Goal: Transaction & Acquisition: Book appointment/travel/reservation

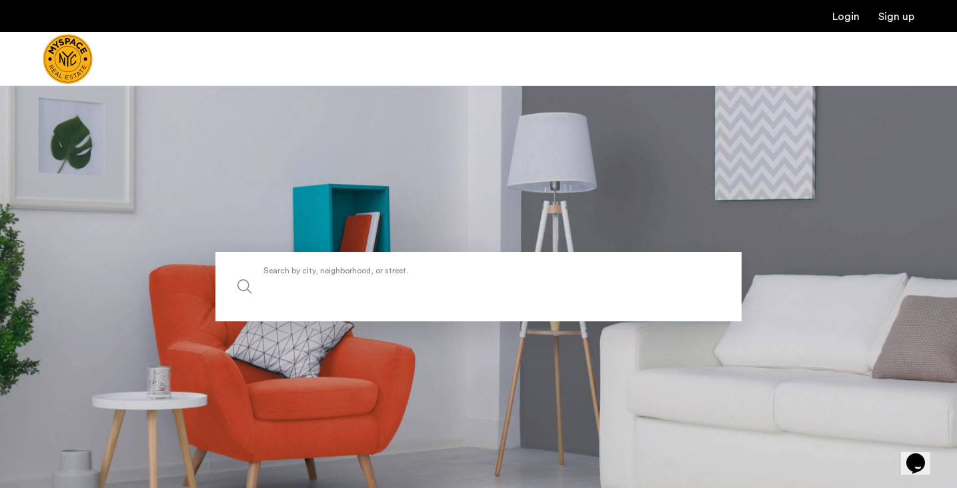
click at [459, 273] on label "Search by city, neighborhood, or street." at bounding box center [478, 286] width 526 height 69
click at [459, 273] on input "Search by city, neighborhood, or street." at bounding box center [478, 286] width 526 height 69
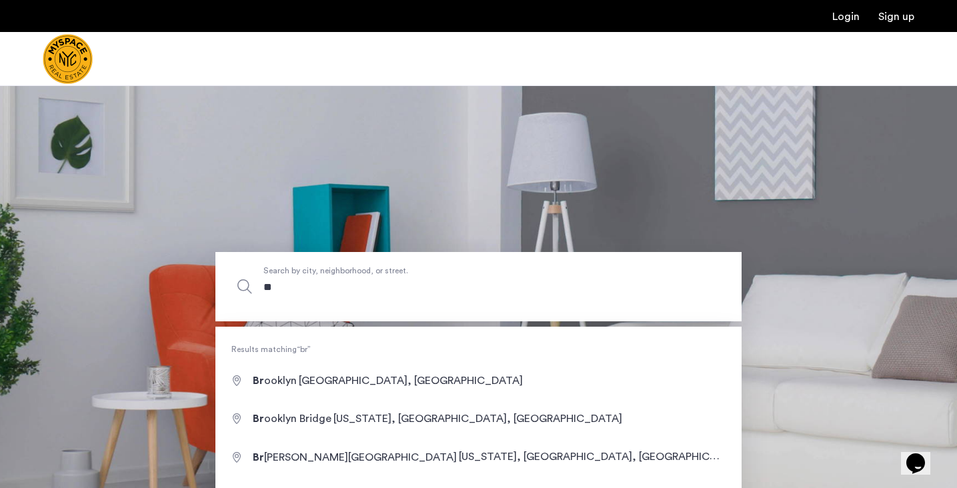
type input "*"
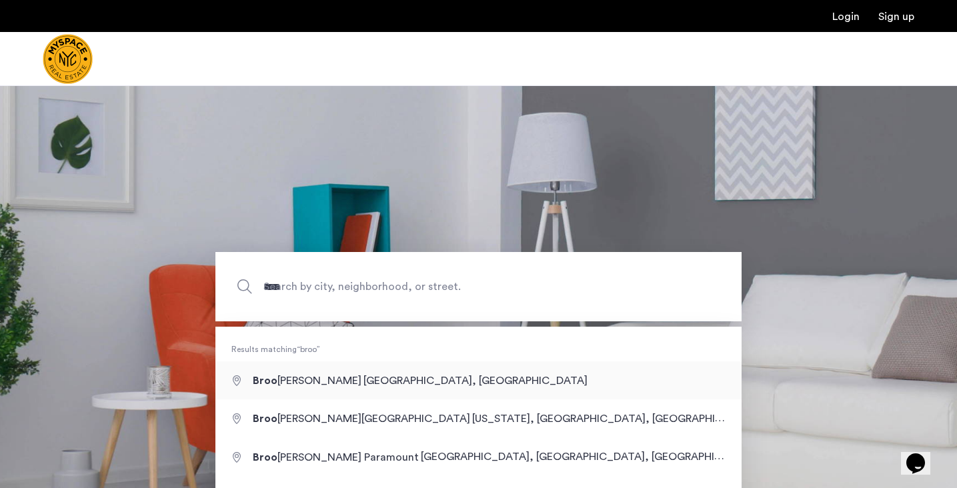
type input "**********"
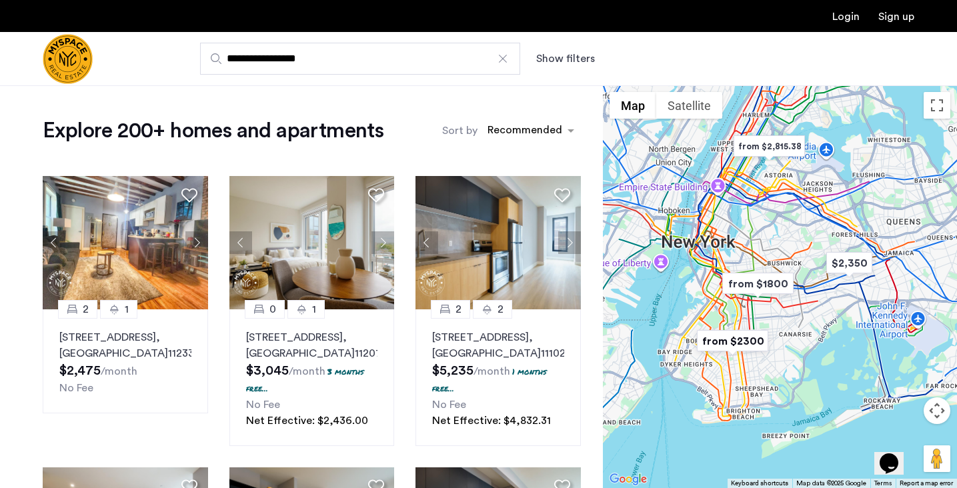
click at [553, 61] on button "Show filters" at bounding box center [565, 59] width 59 height 16
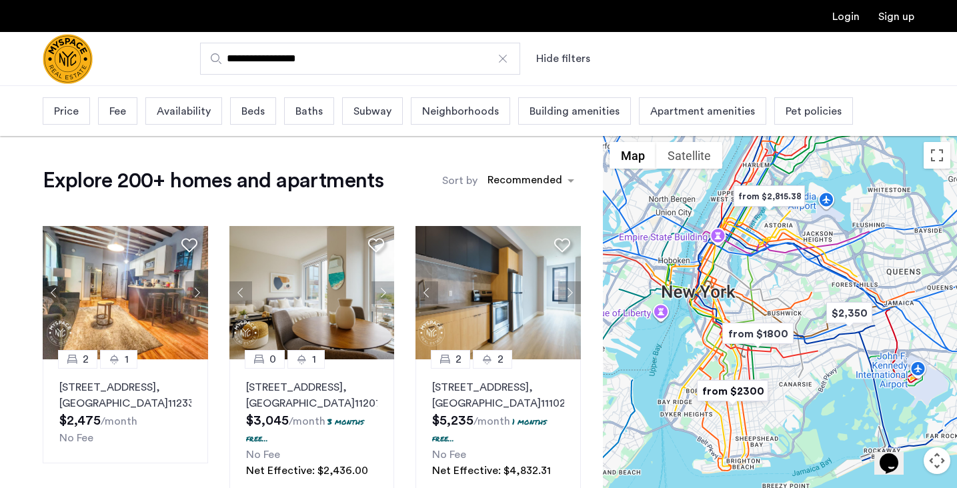
click at [267, 108] on div "Beds" at bounding box center [253, 110] width 46 height 27
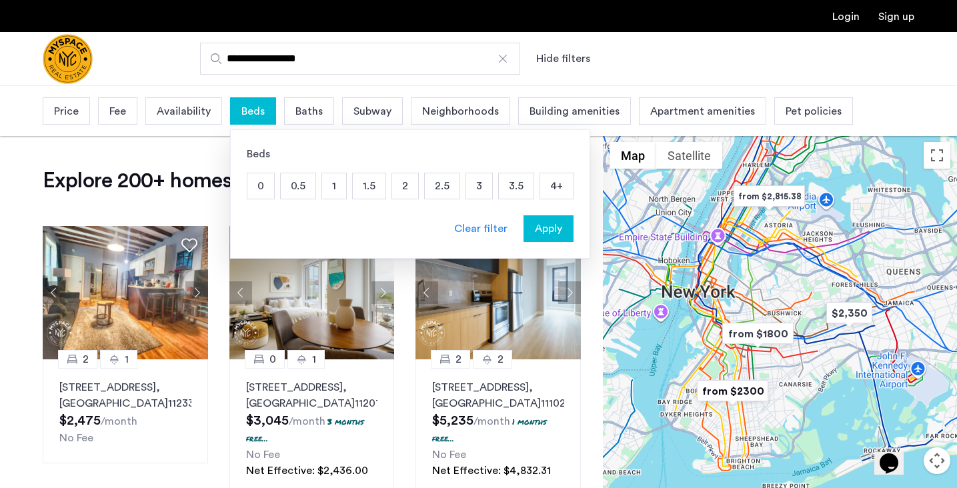
click at [474, 182] on p "3" at bounding box center [479, 185] width 26 height 25
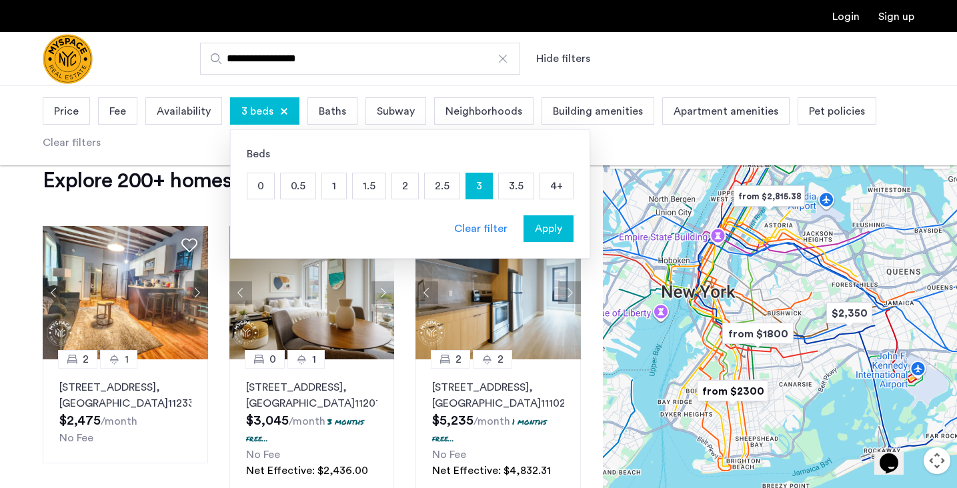
click at [546, 223] on span "Apply" at bounding box center [548, 229] width 27 height 16
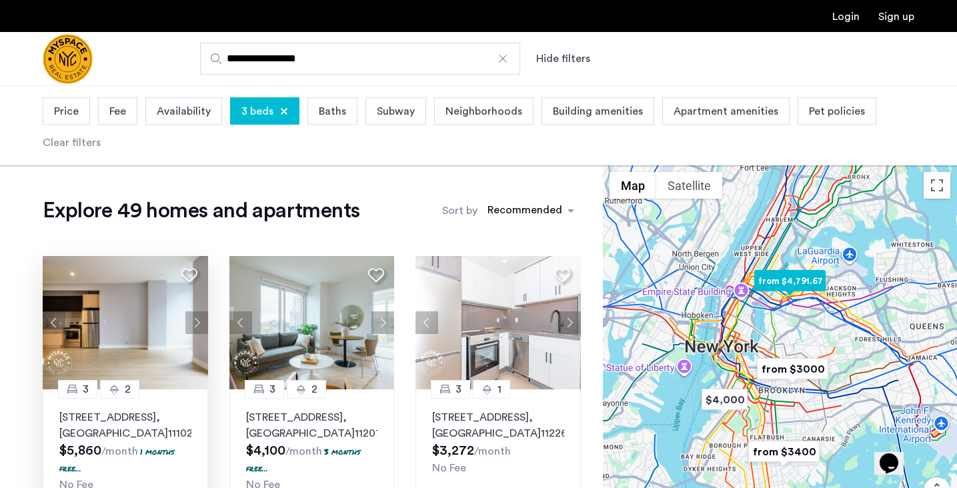
click at [199, 322] on button "Next apartment" at bounding box center [196, 322] width 23 height 23
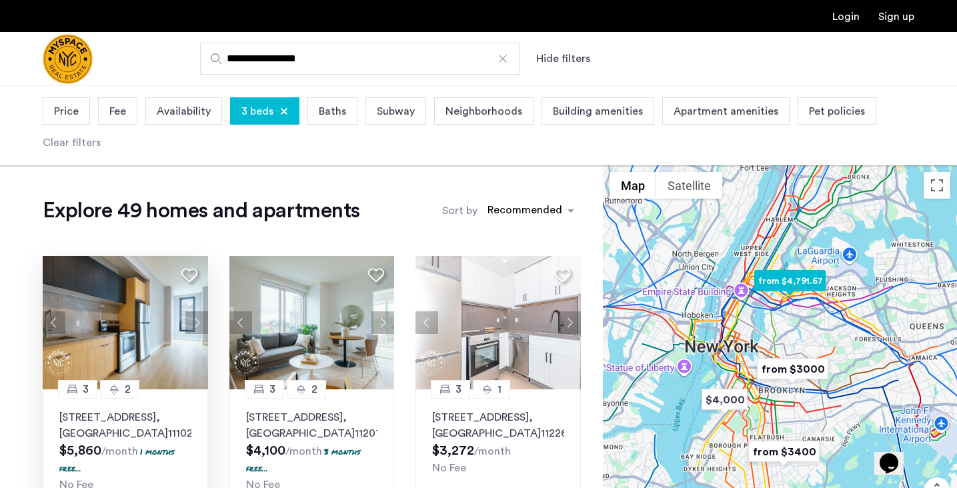
click at [199, 322] on button "Next apartment" at bounding box center [196, 322] width 23 height 23
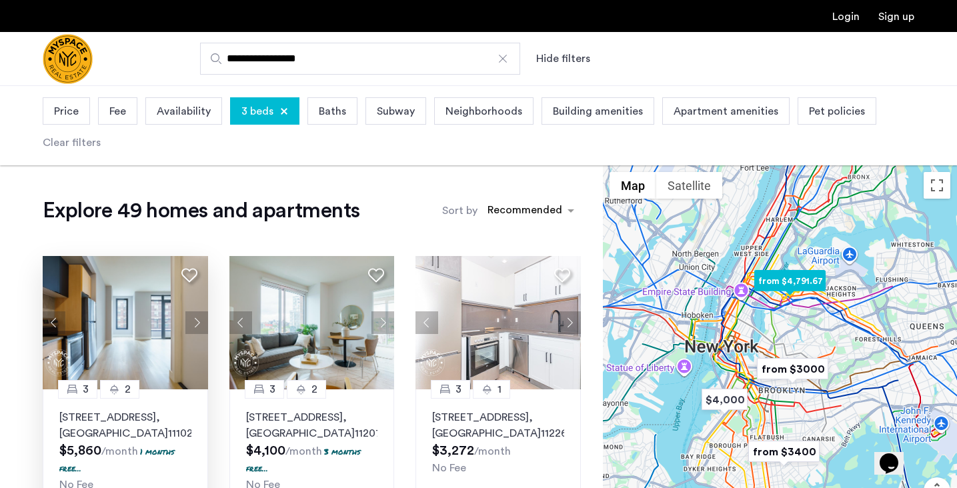
click at [199, 322] on button "Next apartment" at bounding box center [196, 322] width 23 height 23
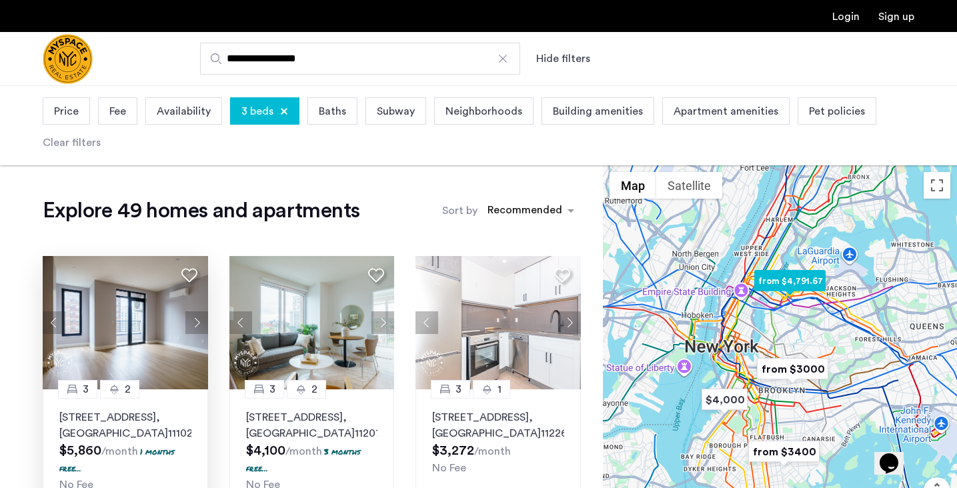
click at [199, 322] on button "Next apartment" at bounding box center [196, 322] width 23 height 23
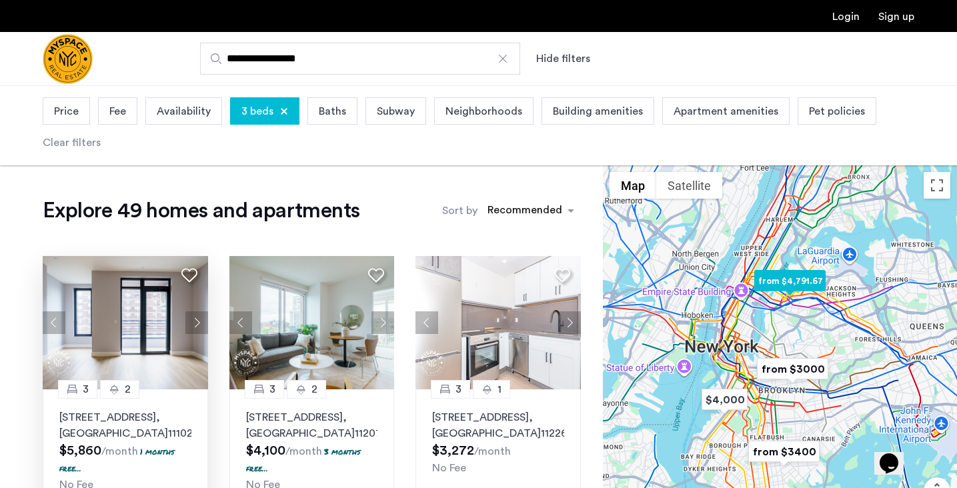
click at [199, 322] on button "Next apartment" at bounding box center [196, 322] width 23 height 23
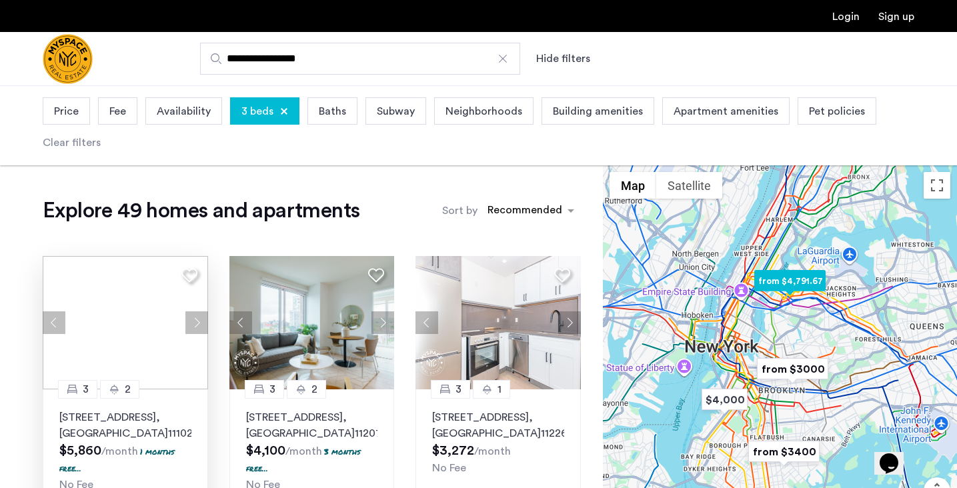
click at [199, 322] on button "Next apartment" at bounding box center [196, 322] width 23 height 23
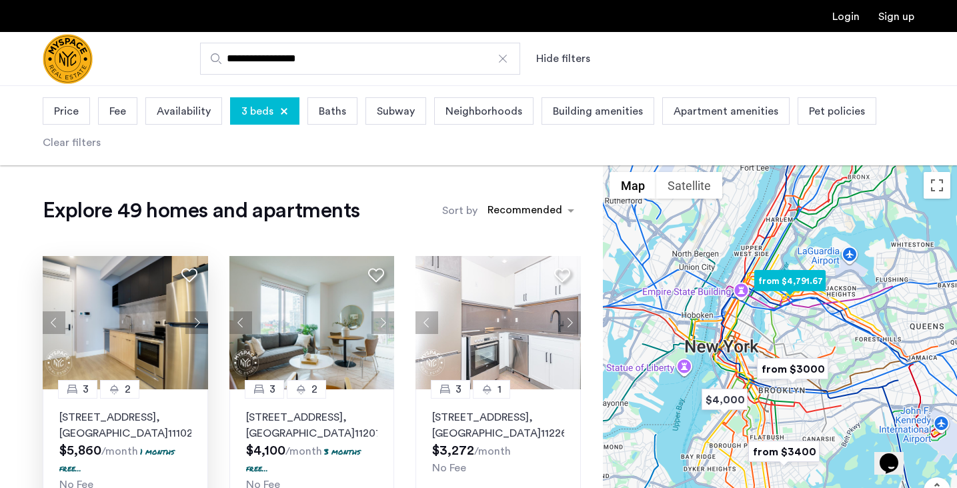
click at [199, 322] on button "Next apartment" at bounding box center [196, 322] width 23 height 23
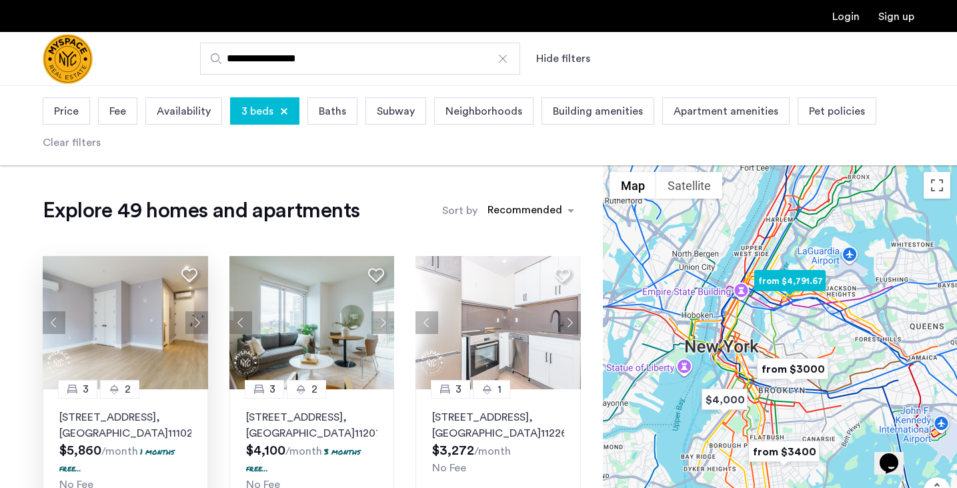
click at [199, 322] on button "Next apartment" at bounding box center [196, 322] width 23 height 23
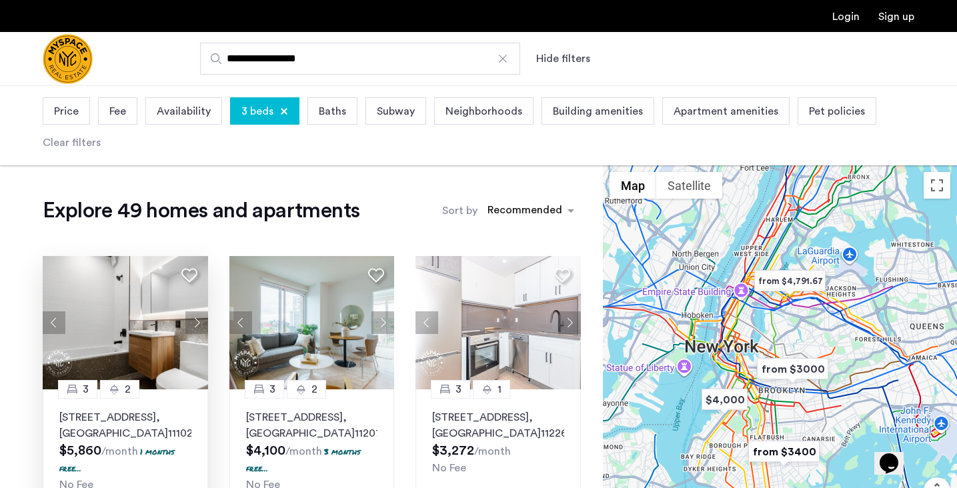
click at [61, 106] on span "Price" at bounding box center [66, 111] width 25 height 16
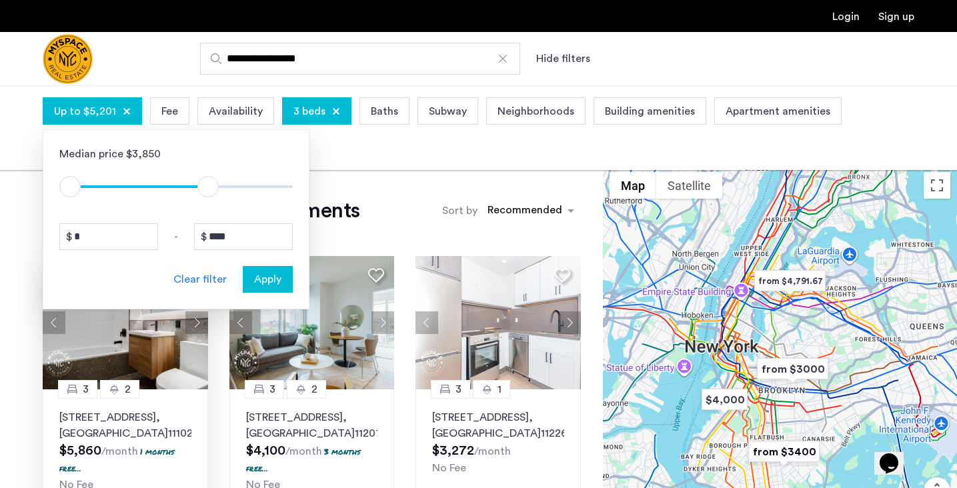
type input "****"
drag, startPoint x: 287, startPoint y: 179, endPoint x: 206, endPoint y: 177, distance: 80.8
click at [206, 177] on span "ngx-slider-max" at bounding box center [205, 186] width 21 height 21
click at [264, 271] on button "Apply" at bounding box center [268, 279] width 50 height 27
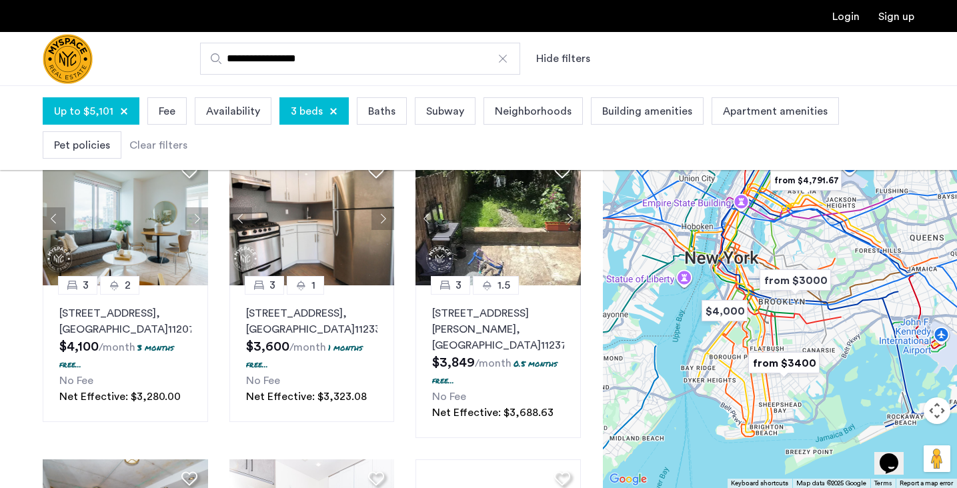
scroll to position [83, 0]
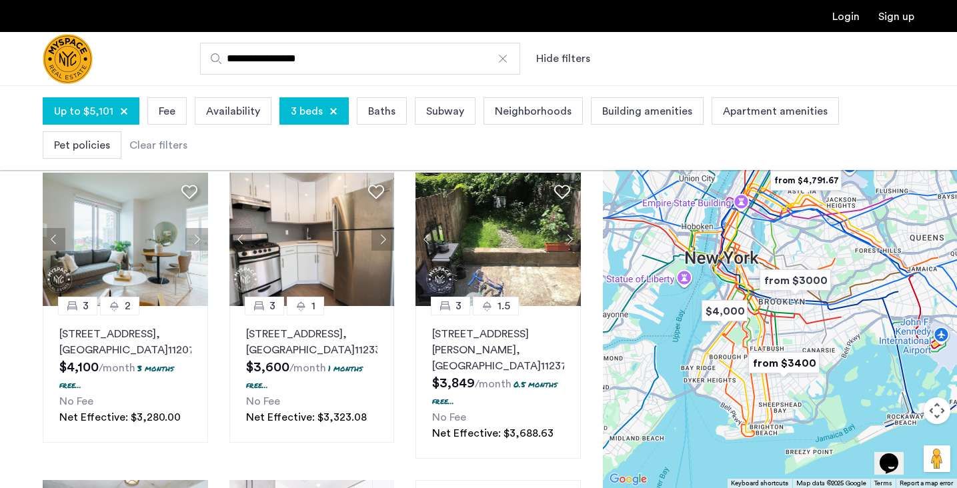
click at [803, 294] on img "from $3000" at bounding box center [795, 280] width 82 height 30
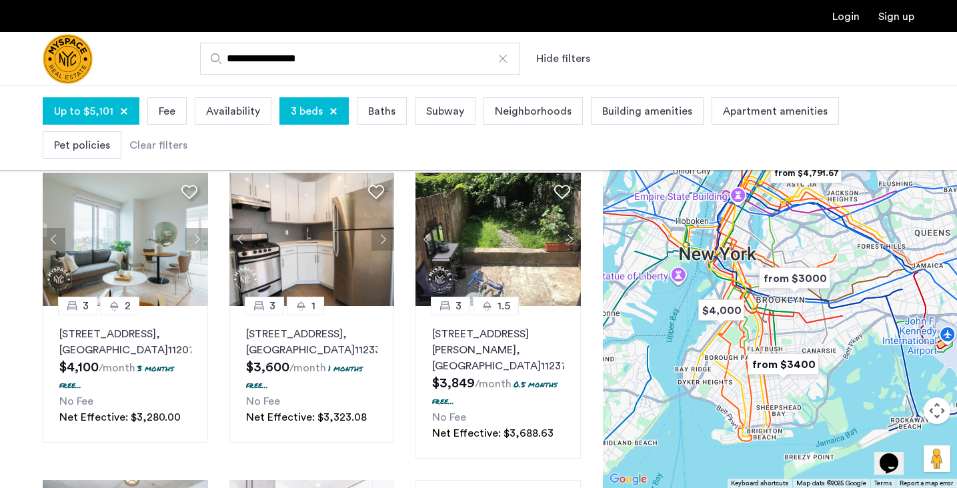
click at [803, 294] on div at bounding box center [780, 286] width 354 height 403
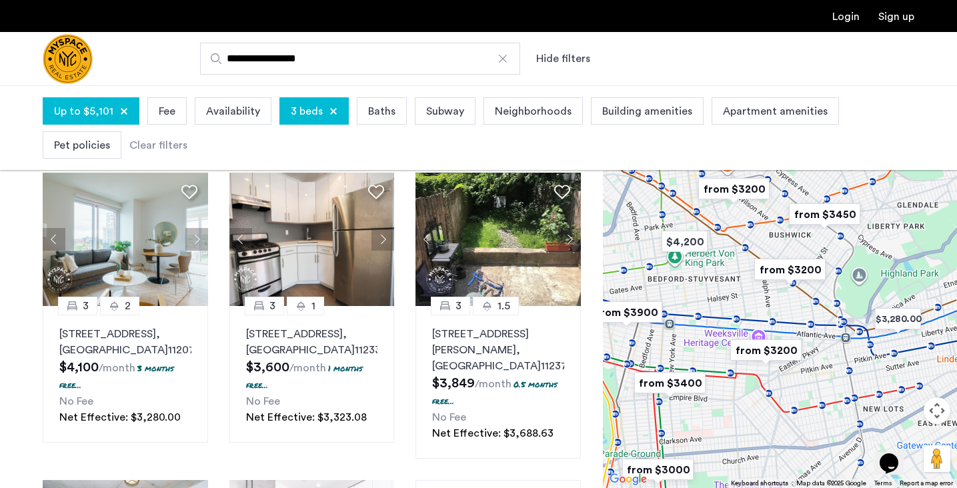
drag, startPoint x: 791, startPoint y: 249, endPoint x: 766, endPoint y: 337, distance: 91.6
click at [766, 334] on div at bounding box center [780, 286] width 354 height 403
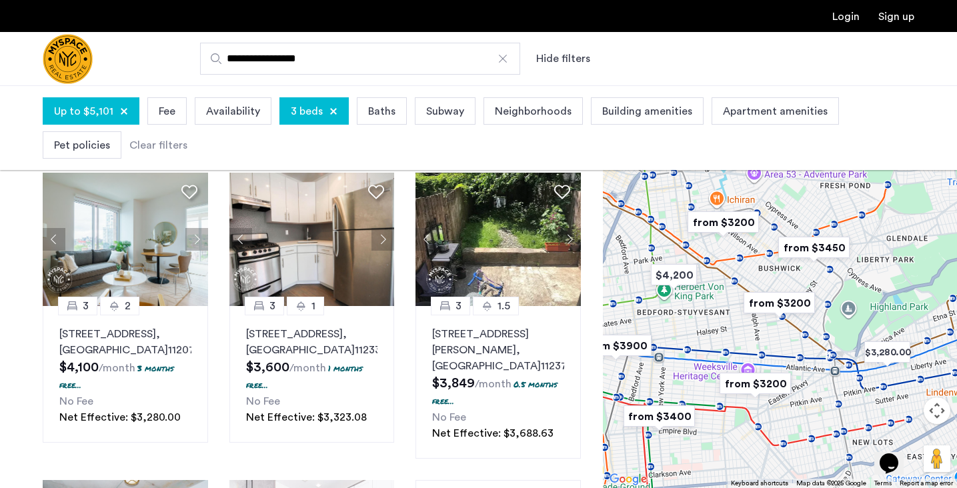
click at [818, 259] on img "from $3450" at bounding box center [814, 248] width 82 height 30
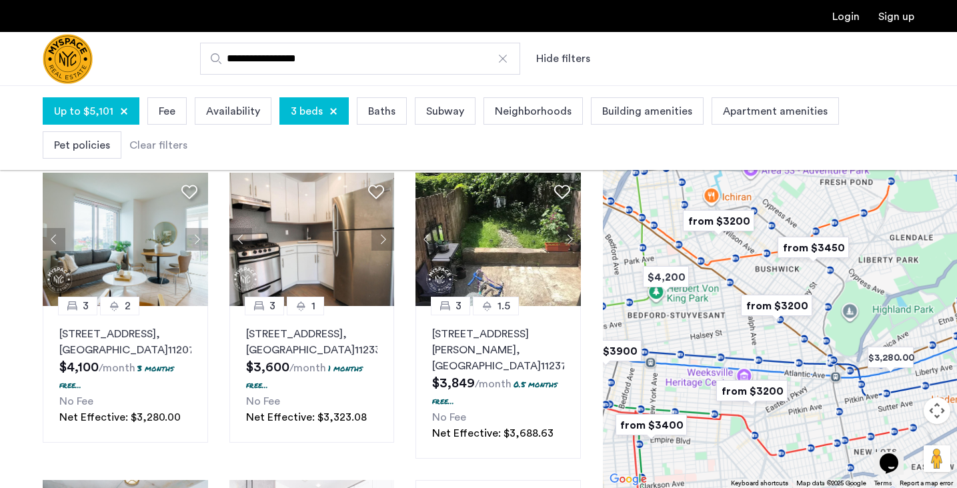
click at [818, 259] on img "from $3450" at bounding box center [813, 248] width 82 height 30
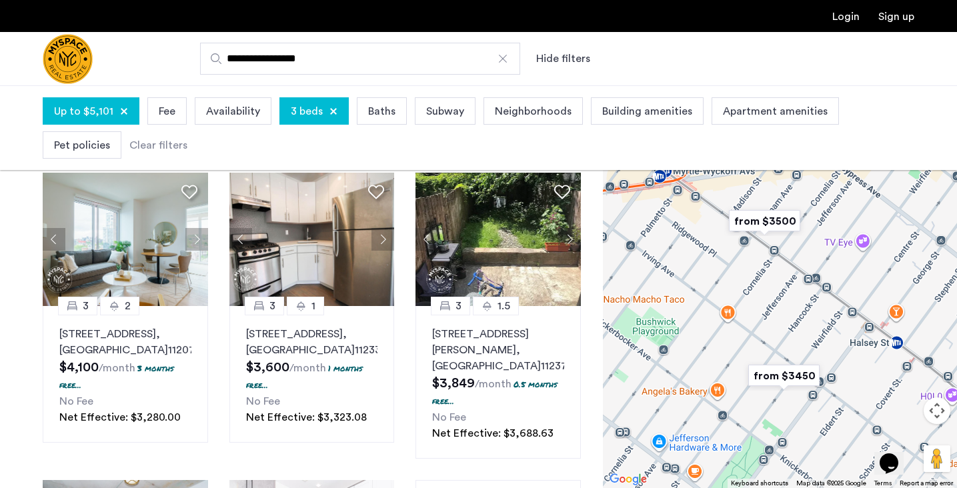
drag, startPoint x: 776, startPoint y: 240, endPoint x: 788, endPoint y: 307, distance: 67.7
click at [788, 306] on div "To navigate, press the arrow keys." at bounding box center [780, 286] width 354 height 403
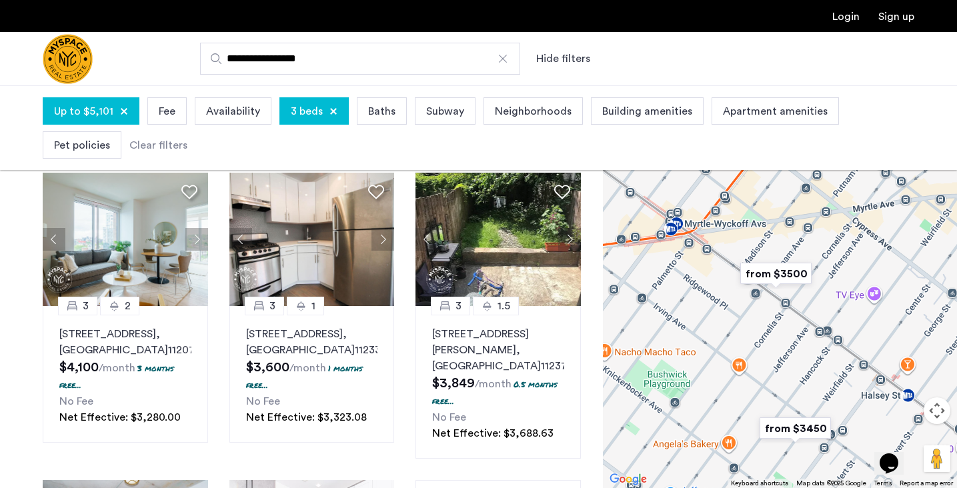
click at [771, 273] on img "from $3500" at bounding box center [776, 274] width 82 height 30
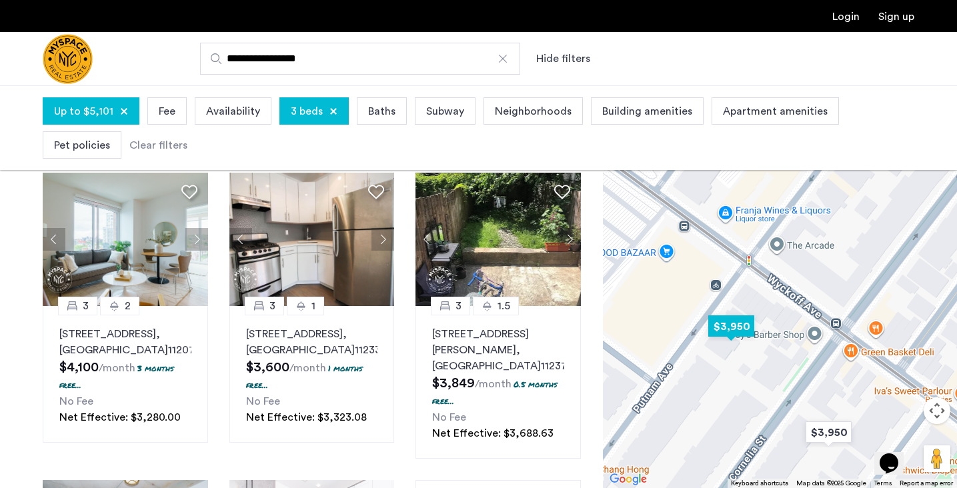
click at [721, 327] on img "$3,950" at bounding box center [731, 326] width 57 height 30
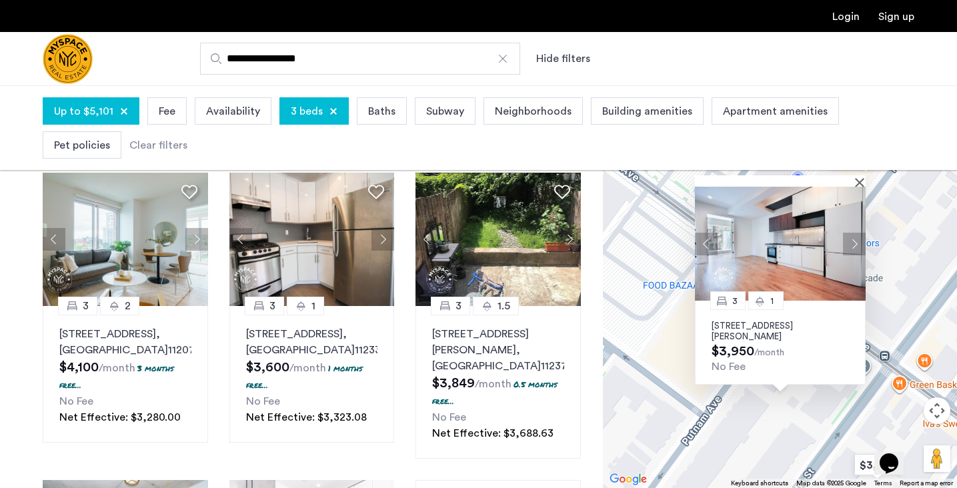
click at [852, 237] on button "Next apartment" at bounding box center [854, 244] width 23 height 23
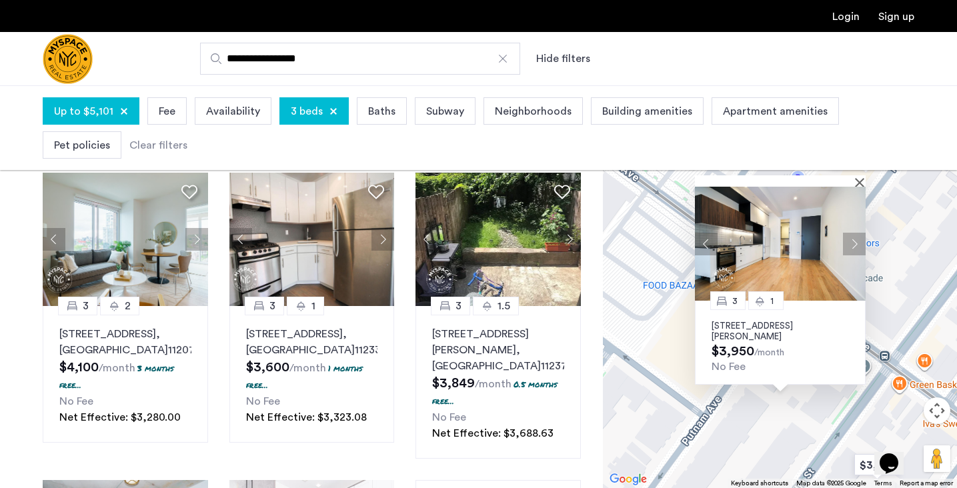
click at [848, 244] on button "Next apartment" at bounding box center [854, 244] width 23 height 23
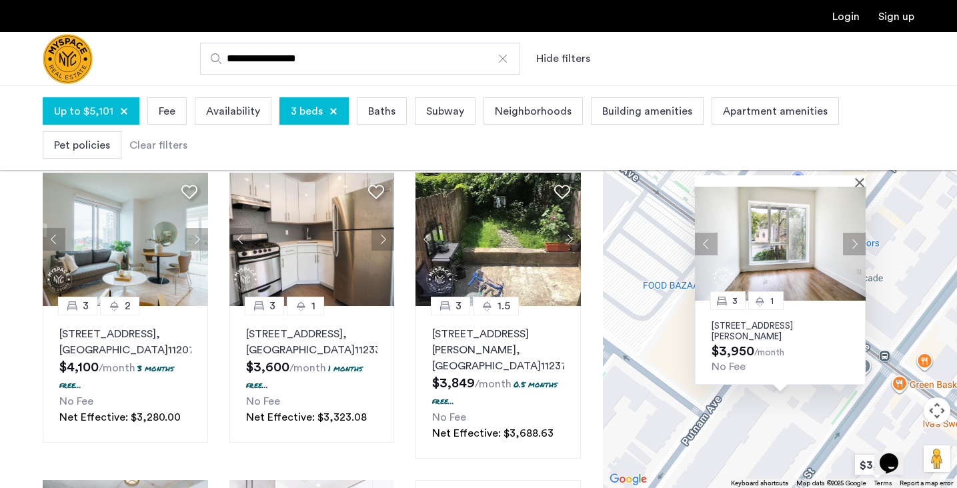
click at [848, 244] on button "Next apartment" at bounding box center [854, 244] width 23 height 23
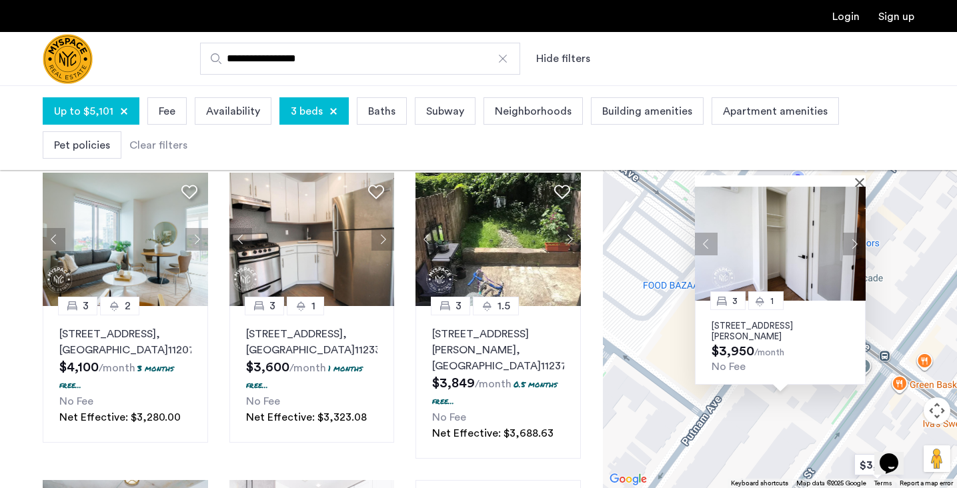
click at [848, 244] on button "Next apartment" at bounding box center [854, 244] width 23 height 23
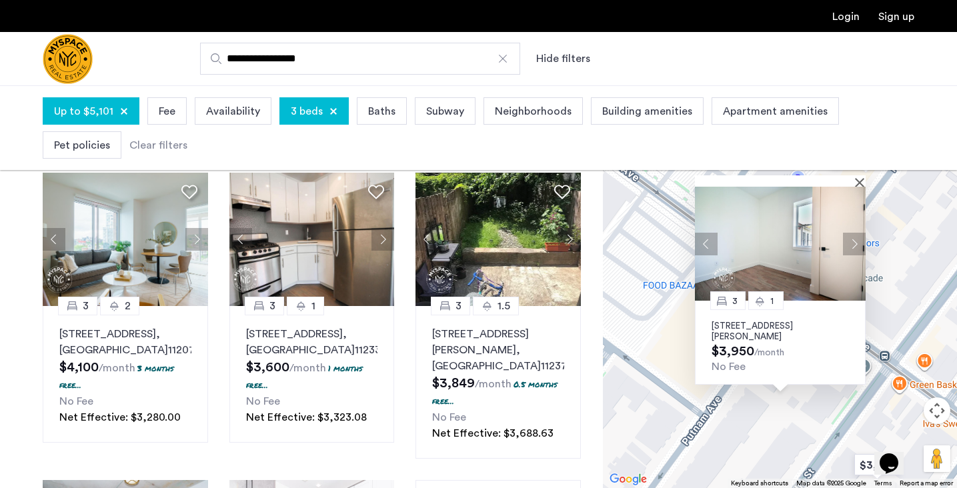
click at [848, 244] on button "Next apartment" at bounding box center [854, 244] width 23 height 23
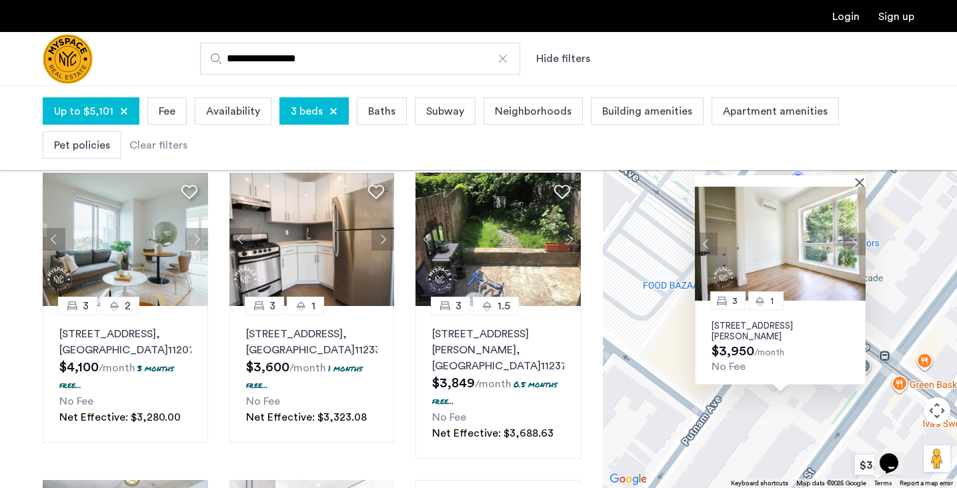
click at [848, 244] on button "Next apartment" at bounding box center [854, 244] width 23 height 23
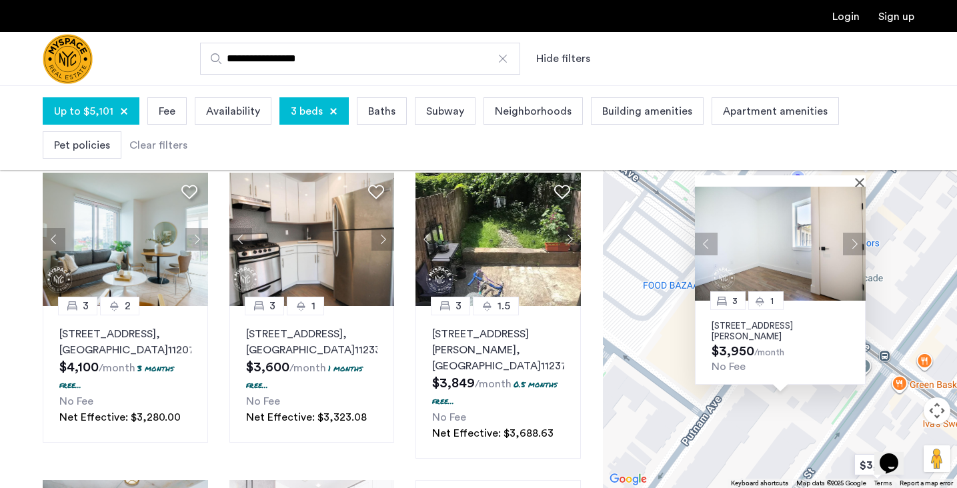
click at [848, 244] on button "Next apartment" at bounding box center [854, 244] width 23 height 23
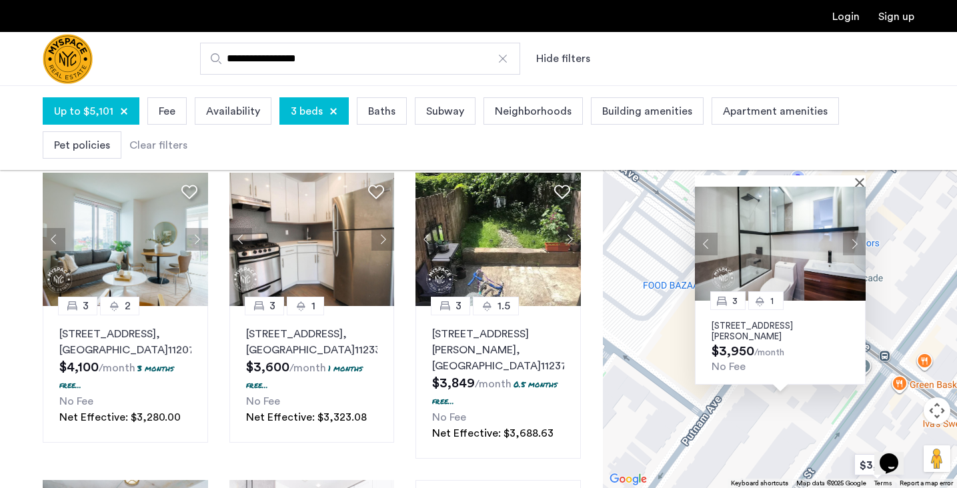
click at [848, 244] on button "Next apartment" at bounding box center [854, 244] width 23 height 23
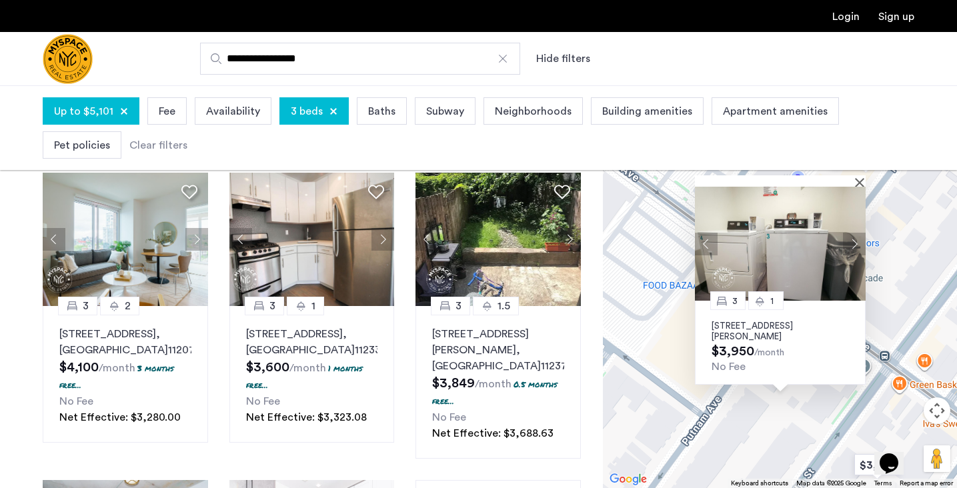
click at [848, 244] on button "Next apartment" at bounding box center [854, 244] width 23 height 23
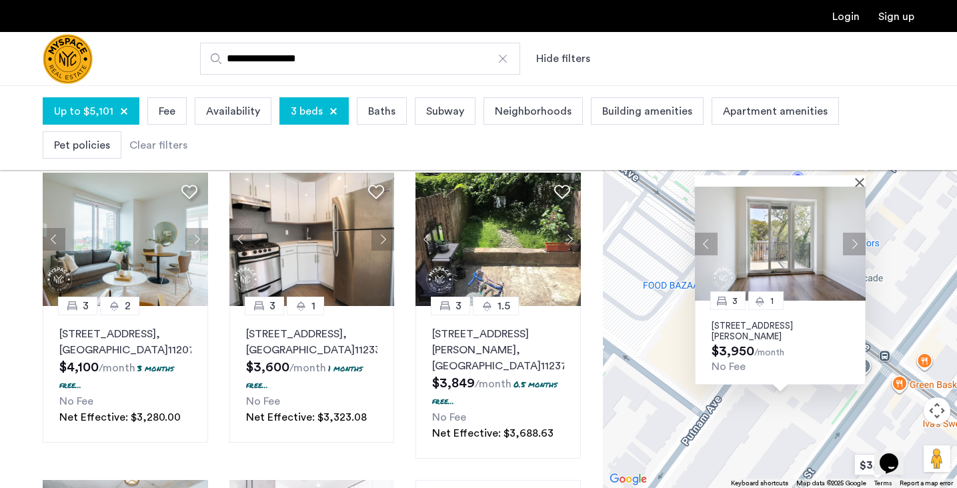
click at [848, 244] on button "Next apartment" at bounding box center [854, 244] width 23 height 23
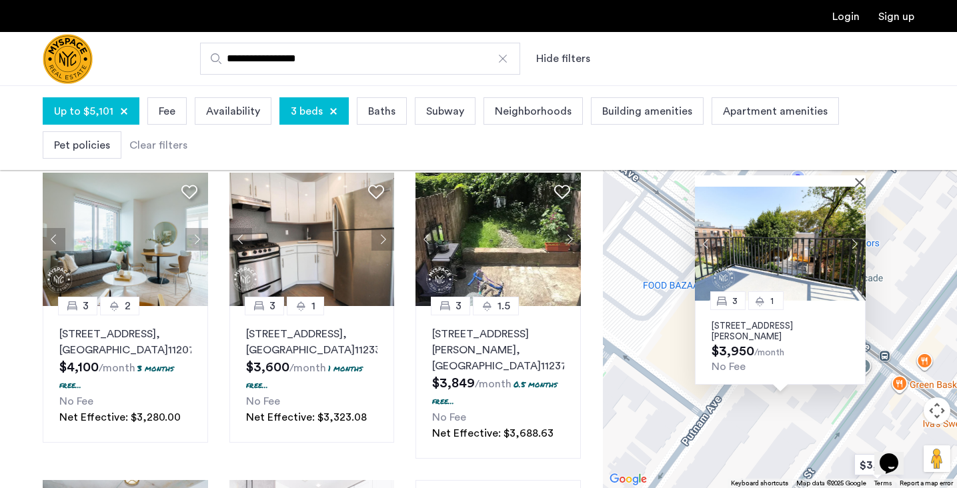
click at [848, 244] on button "Next apartment" at bounding box center [854, 244] width 23 height 23
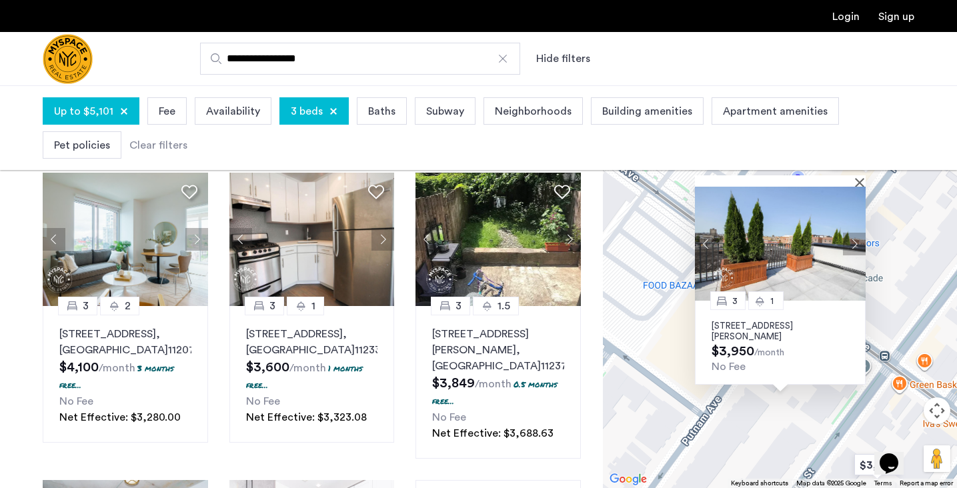
click at [848, 244] on button "Next apartment" at bounding box center [854, 244] width 23 height 23
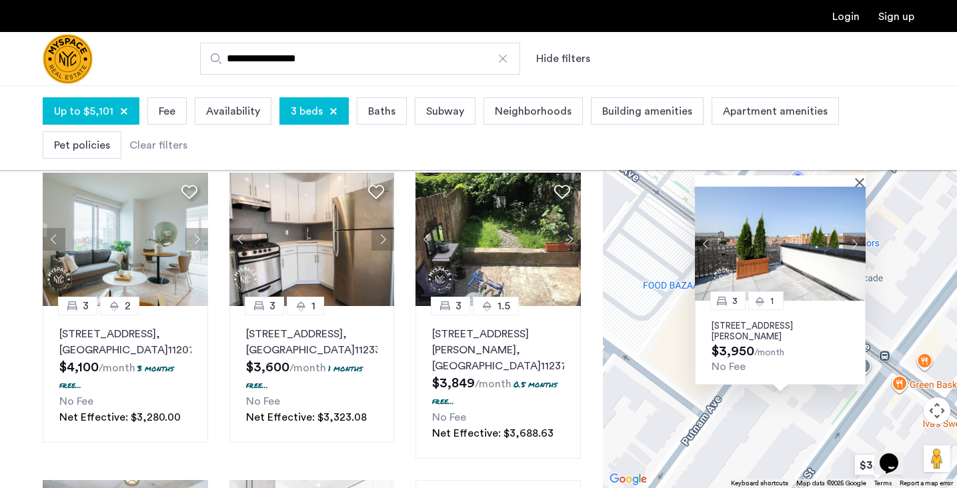
click at [848, 244] on button "Next apartment" at bounding box center [854, 244] width 23 height 23
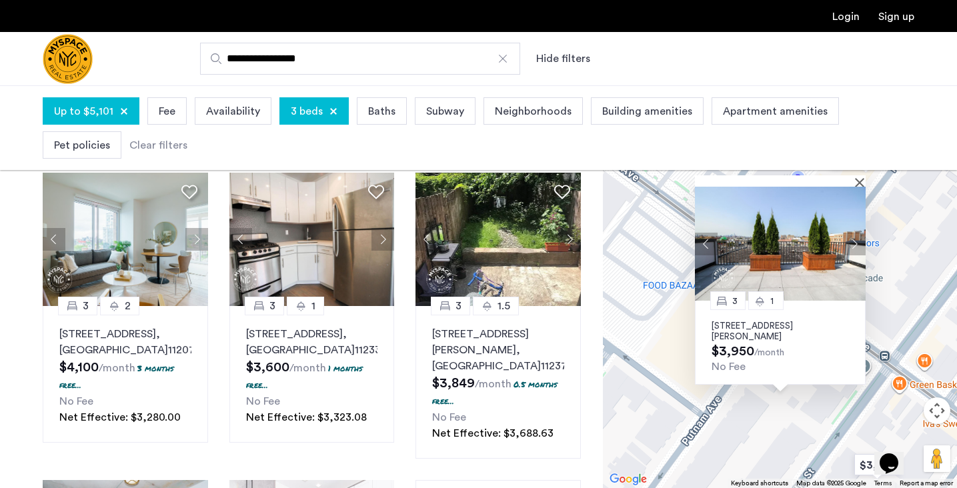
click at [848, 244] on button "Next apartment" at bounding box center [854, 244] width 23 height 23
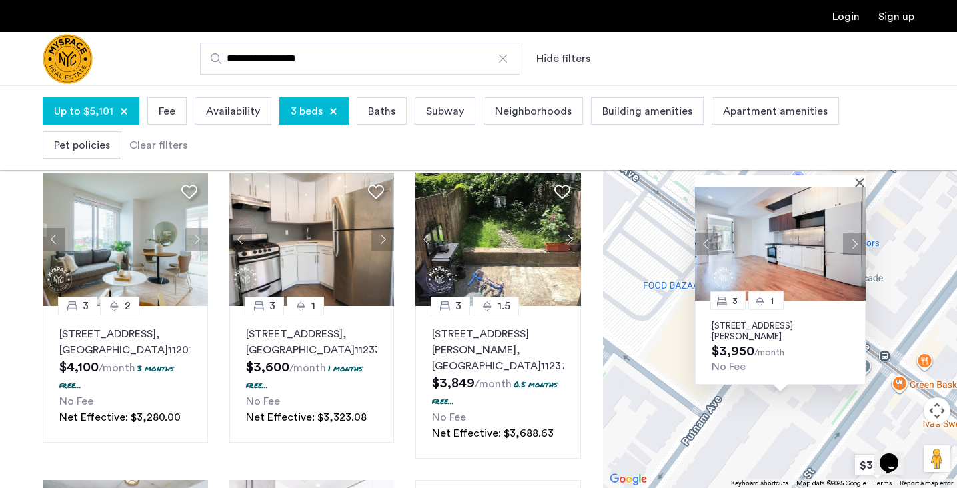
click at [848, 244] on button "Next apartment" at bounding box center [854, 244] width 23 height 23
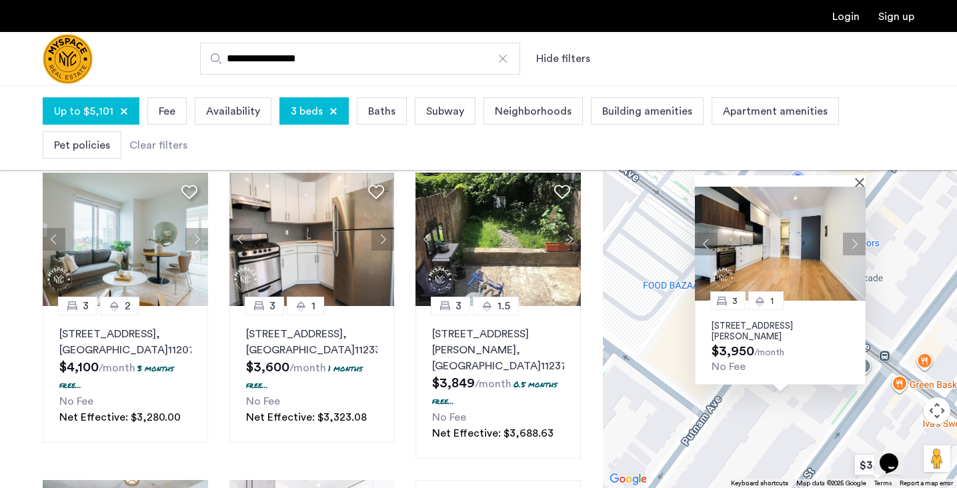
click at [848, 244] on button "Next apartment" at bounding box center [854, 244] width 23 height 23
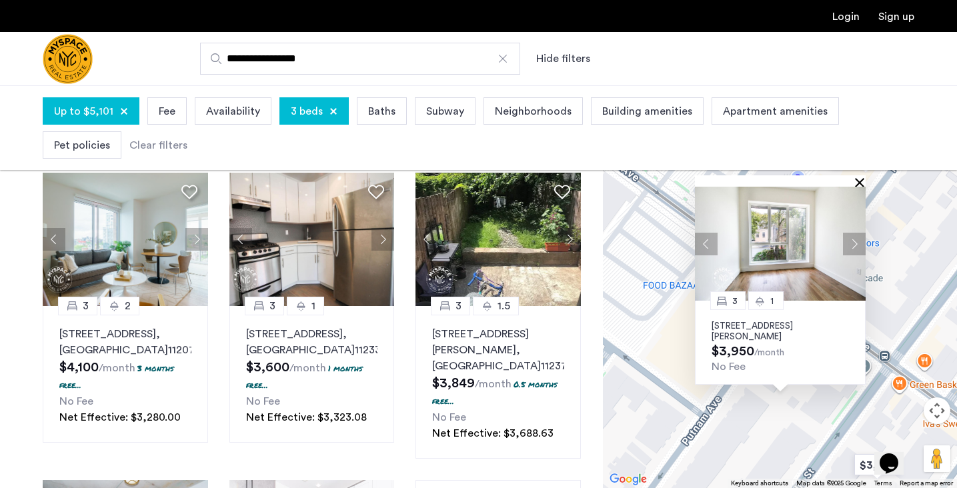
click at [862, 177] on button "Close" at bounding box center [862, 181] width 9 height 9
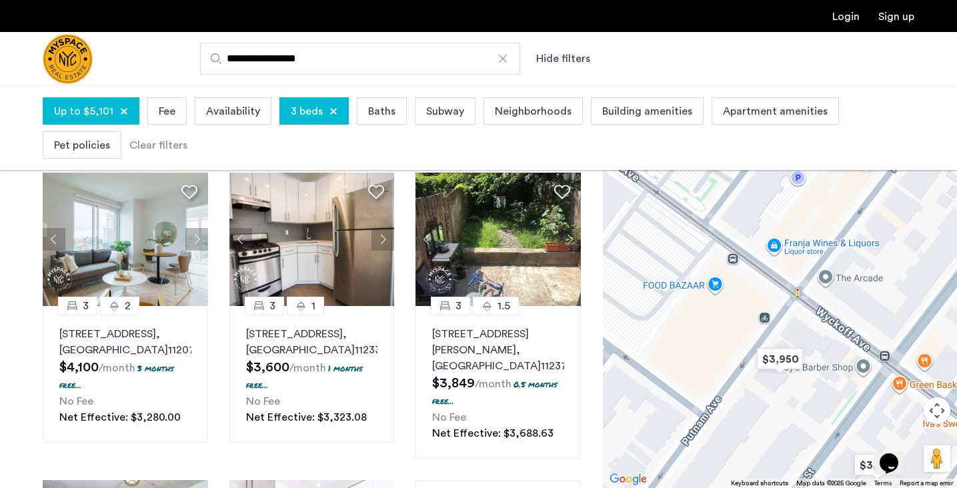
drag, startPoint x: 846, startPoint y: 206, endPoint x: 833, endPoint y: 258, distance: 53.5
click at [834, 257] on div "To navigate, press the arrow keys." at bounding box center [780, 286] width 354 height 403
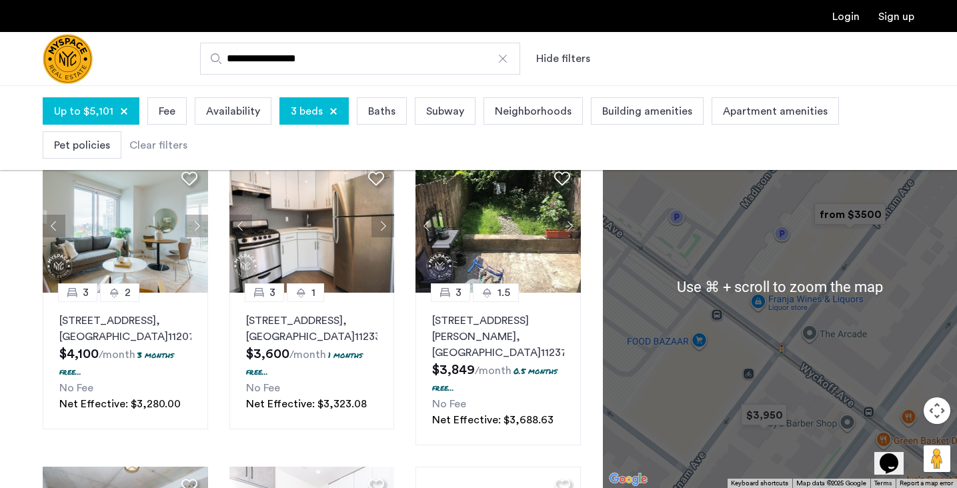
scroll to position [99, 0]
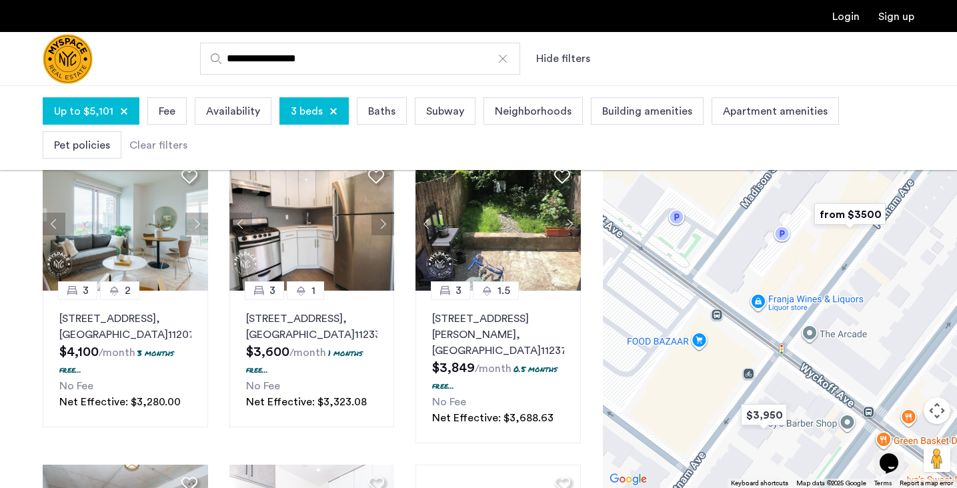
drag, startPoint x: 691, startPoint y: 351, endPoint x: 720, endPoint y: 378, distance: 39.2
click at [720, 377] on div at bounding box center [780, 286] width 354 height 403
